Goal: Find specific page/section: Find specific page/section

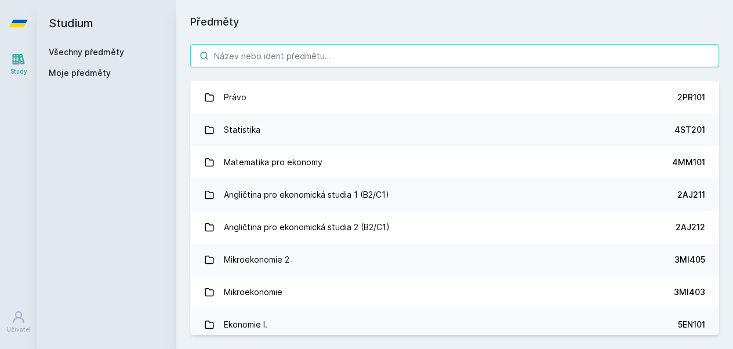
click at [507, 62] on input "search" at bounding box center [454, 55] width 529 height 23
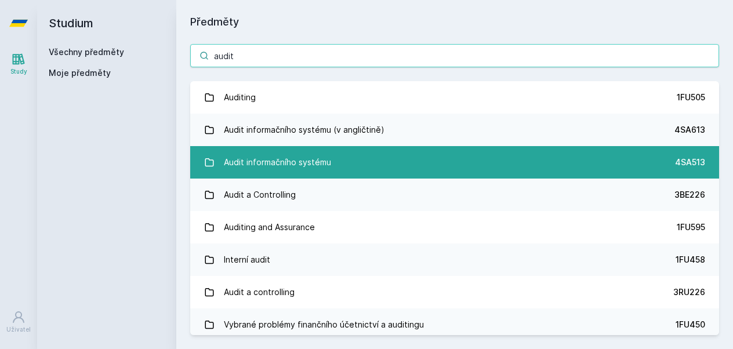
type input "audit"
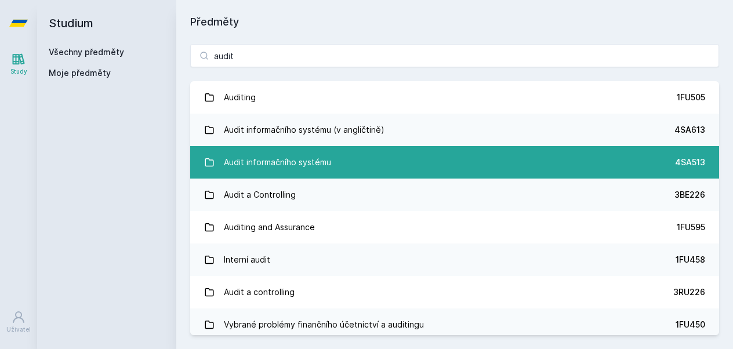
click at [296, 157] on div "Audit informačního systému" at bounding box center [277, 162] width 107 height 23
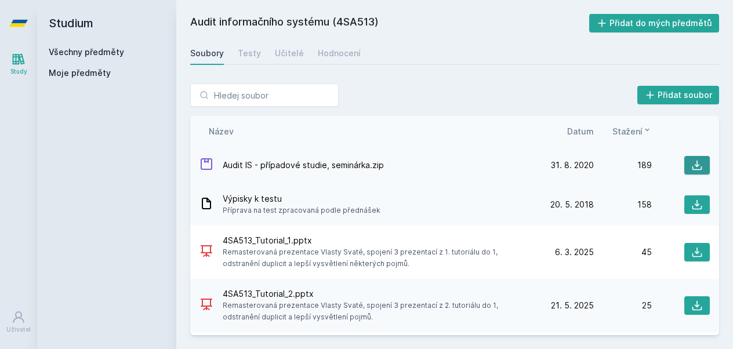
click at [699, 159] on icon at bounding box center [697, 165] width 12 height 12
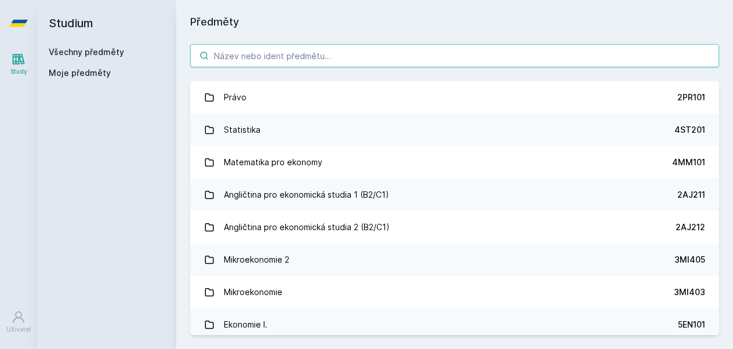
click at [331, 50] on input "search" at bounding box center [454, 55] width 529 height 23
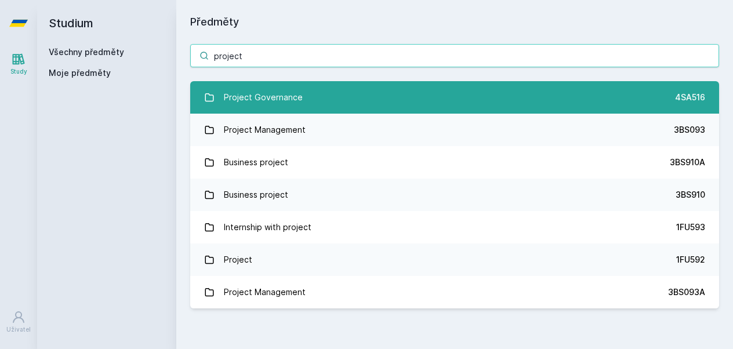
type input "project"
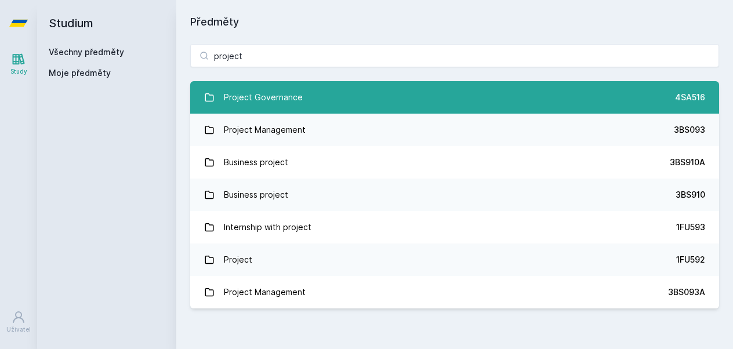
click at [354, 95] on link "Project Governance 4SA516" at bounding box center [454, 97] width 529 height 32
